Goal: Information Seeking & Learning: Learn about a topic

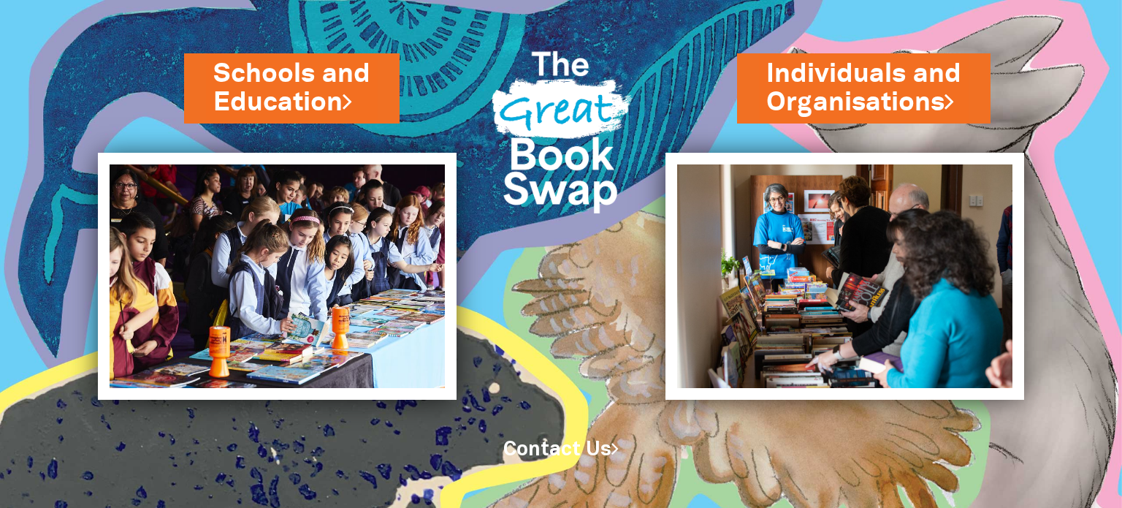
click at [566, 99] on img at bounding box center [561, 127] width 165 height 219
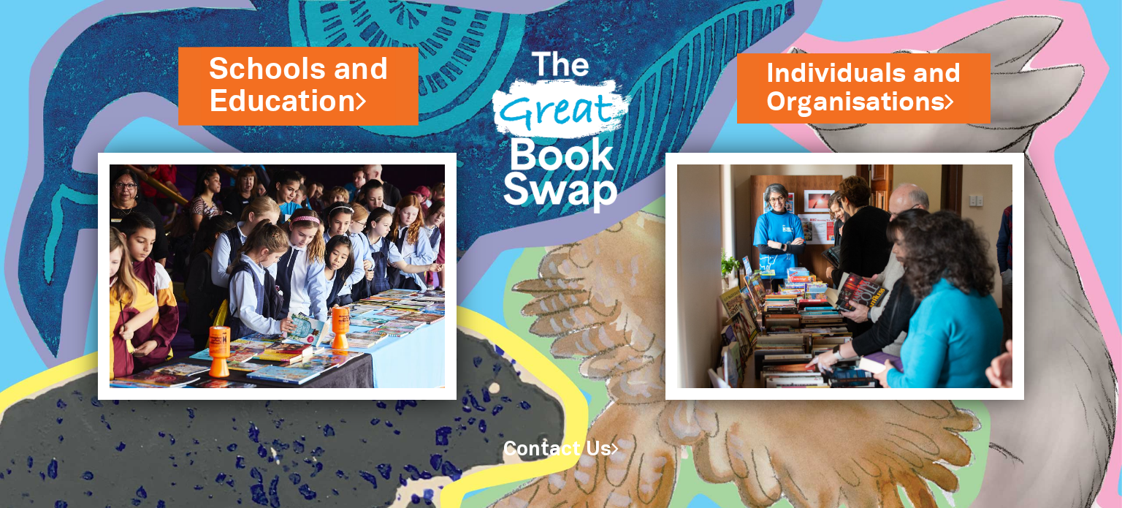
click at [296, 104] on link "Schools and Education" at bounding box center [298, 86] width 179 height 74
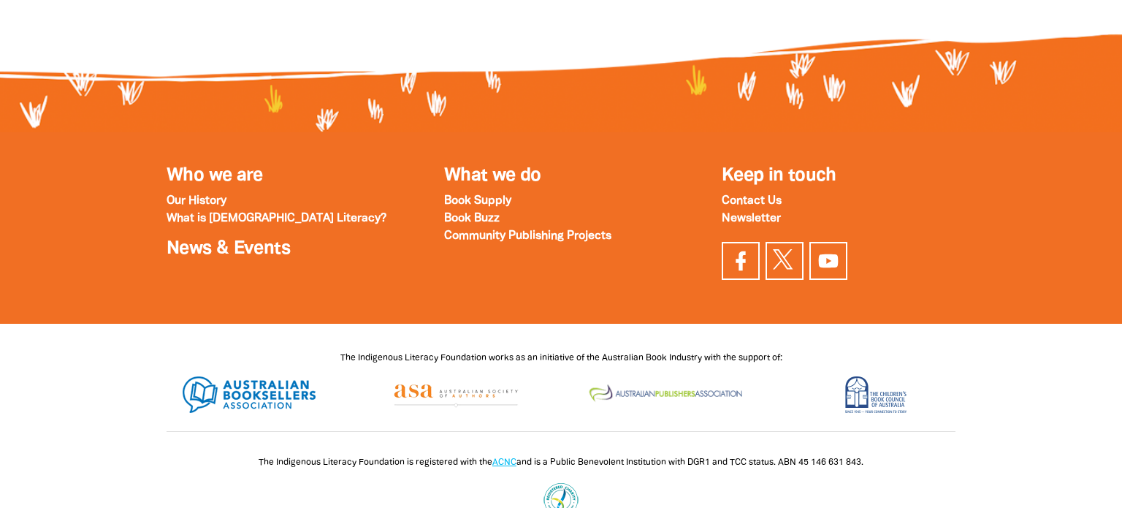
scroll to position [5089, 0]
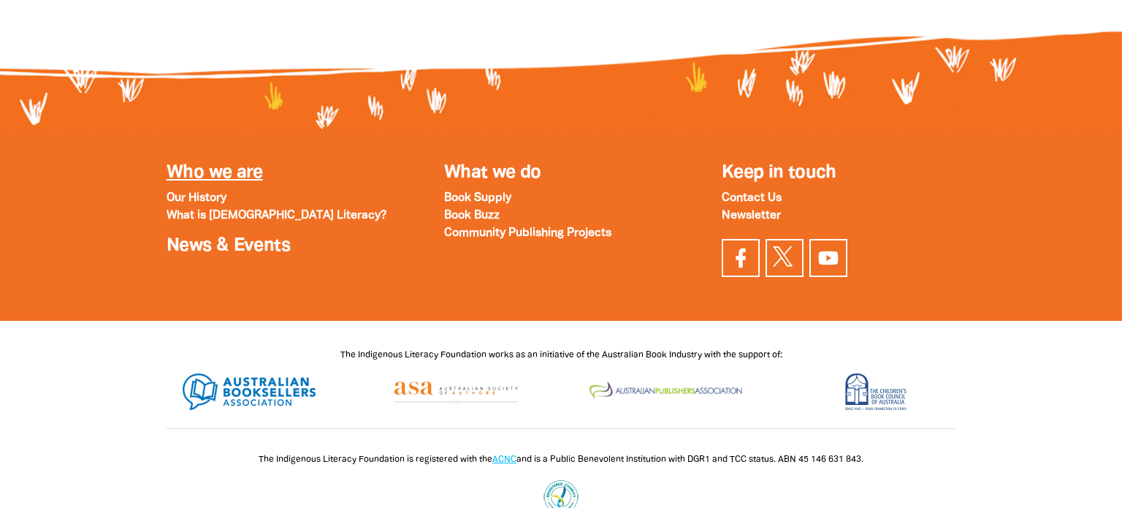
click at [221, 168] on link "Who we are" at bounding box center [215, 172] width 96 height 17
click at [501, 177] on link "What we do" at bounding box center [492, 172] width 97 height 17
